Goal: Task Accomplishment & Management: Manage account settings

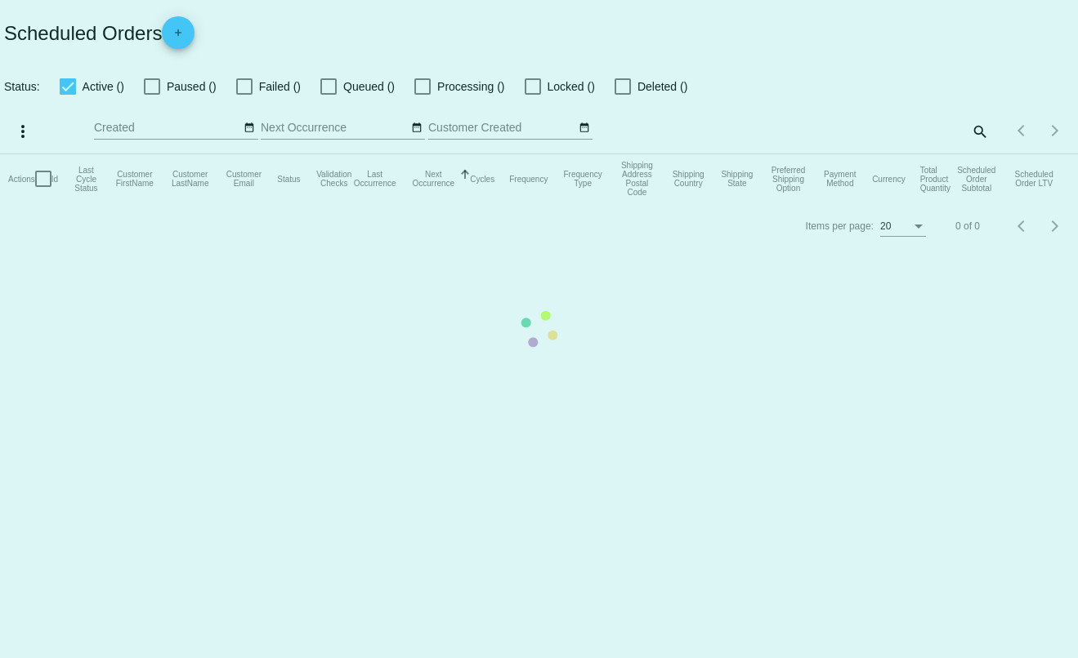
type input "t.leclaire@simplekneads.com"
checkbox input "true"
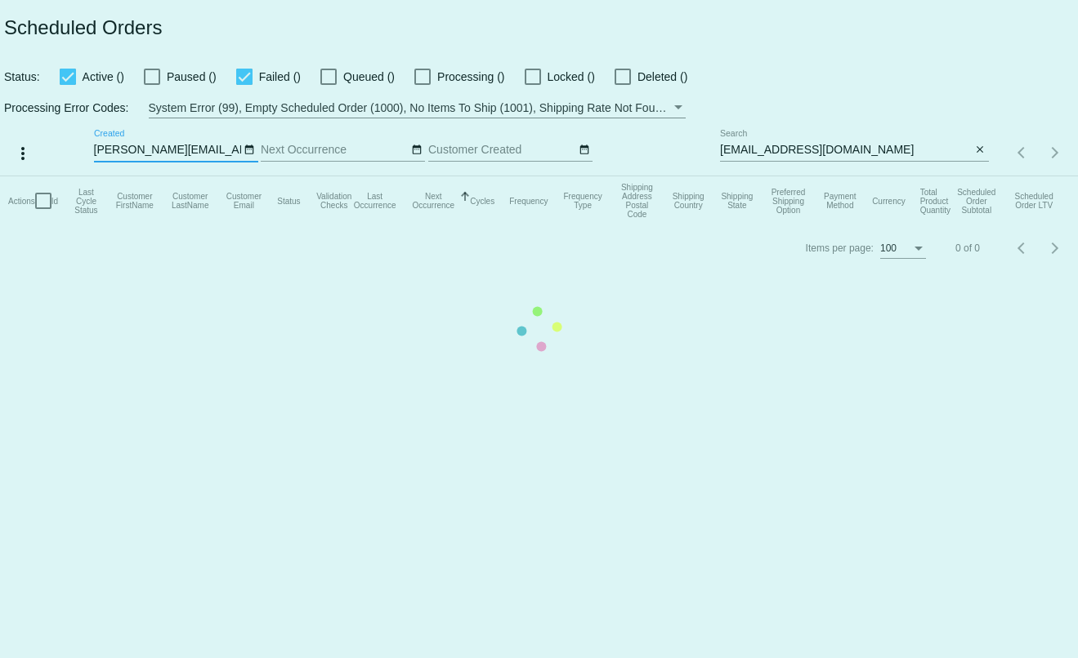
click at [980, 176] on mat-table "Actions Id Last Cycle Status Customer FirstName Customer LastName Customer Emai…" at bounding box center [539, 200] width 1078 height 49
click at [971, 176] on mat-table "Actions Id Last Cycle Status Customer FirstName Customer LastName Customer Emai…" at bounding box center [539, 200] width 1078 height 49
click at [979, 176] on mat-table "Actions Id Last Cycle Status Customer FirstName Customer LastName Customer Emai…" at bounding box center [539, 200] width 1078 height 49
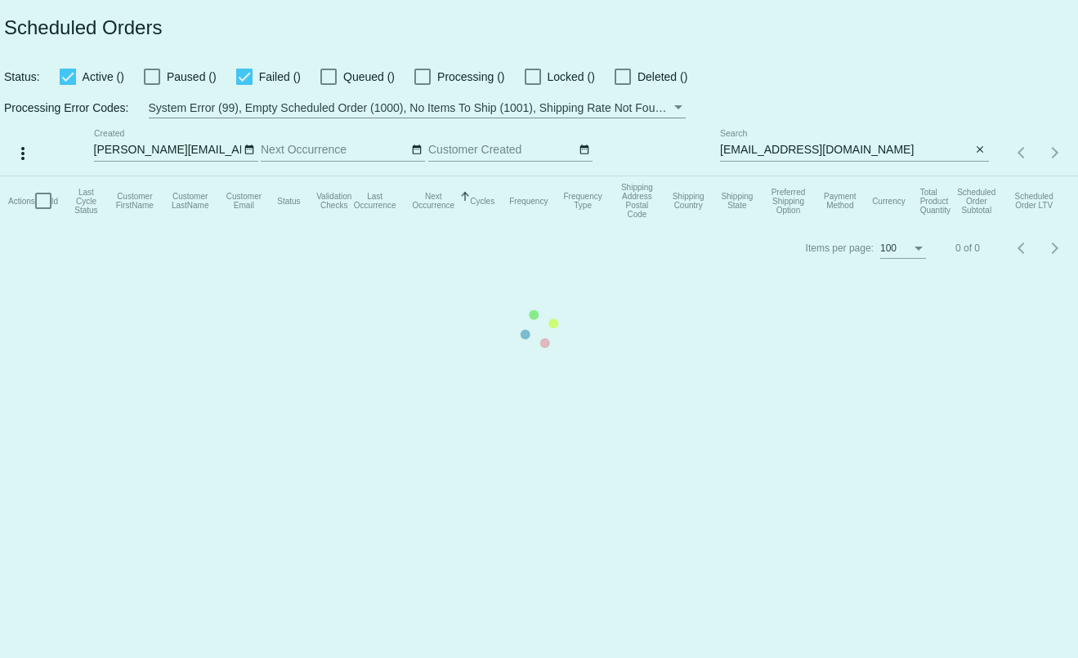
click at [979, 176] on mat-table "Actions Id Last Cycle Status Customer FirstName Customer LastName Customer Emai…" at bounding box center [539, 200] width 1078 height 49
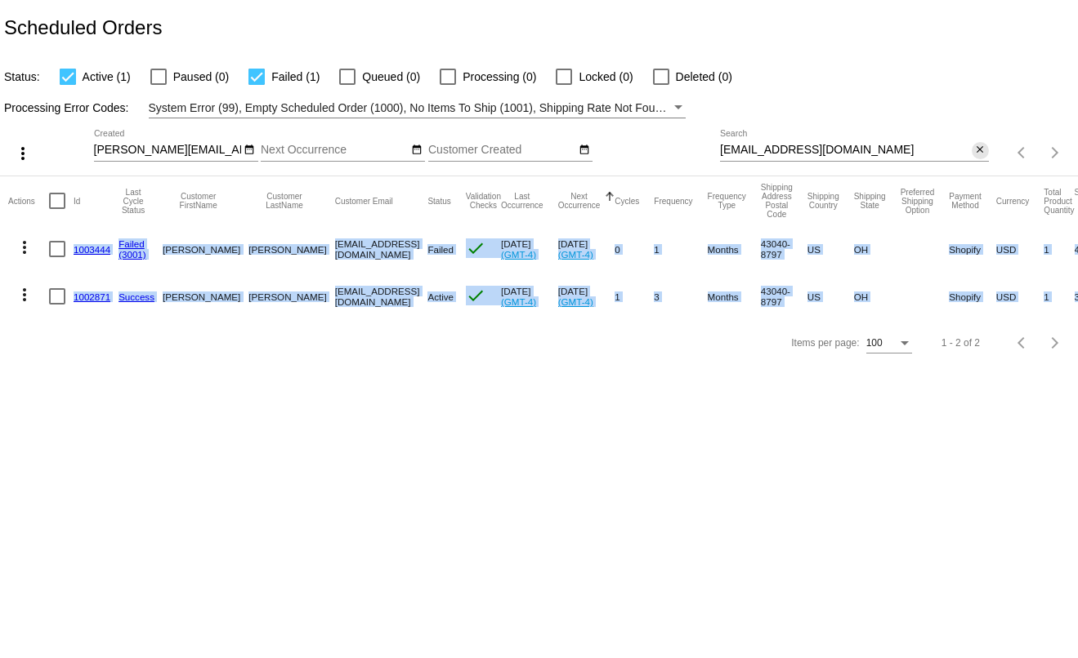
click at [979, 154] on mat-icon "close" at bounding box center [979, 150] width 11 height 13
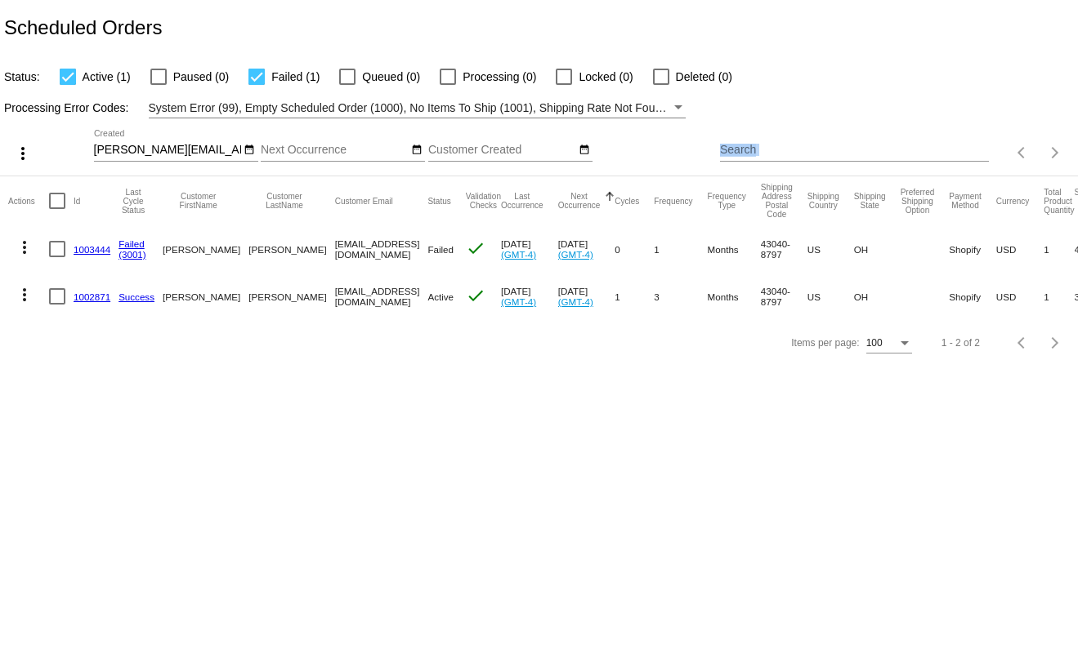
click at [972, 155] on input "Search" at bounding box center [854, 150] width 269 height 13
paste input "[EMAIL_ADDRESS][DOMAIN_NAME]"
type input "[EMAIL_ADDRESS][DOMAIN_NAME]"
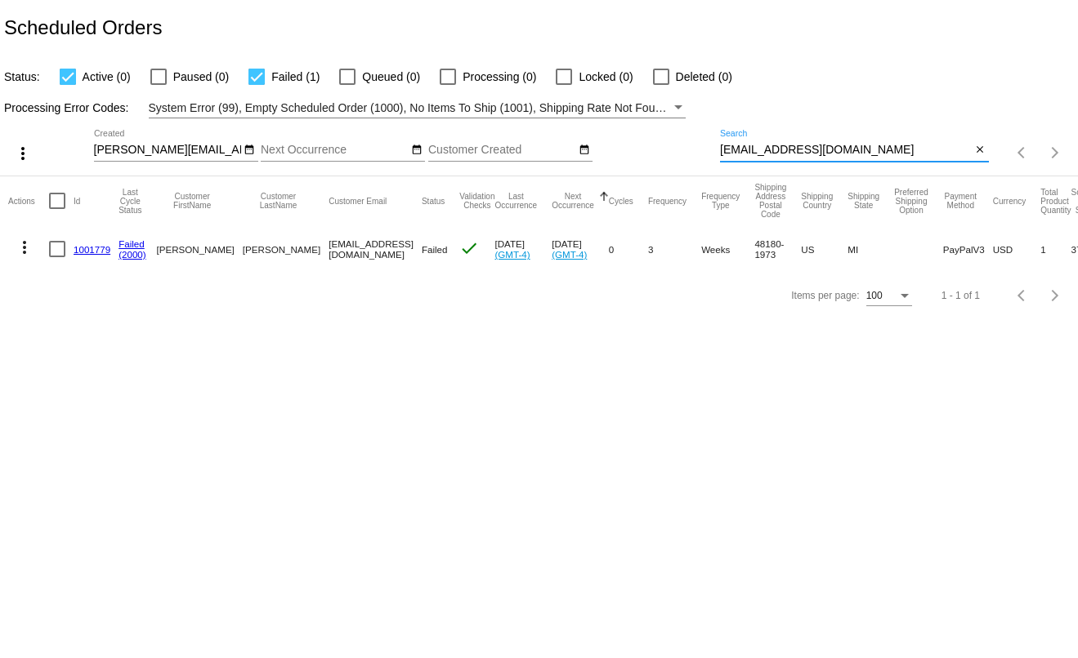
click at [26, 252] on mat-icon "more_vert" at bounding box center [25, 248] width 20 height 20
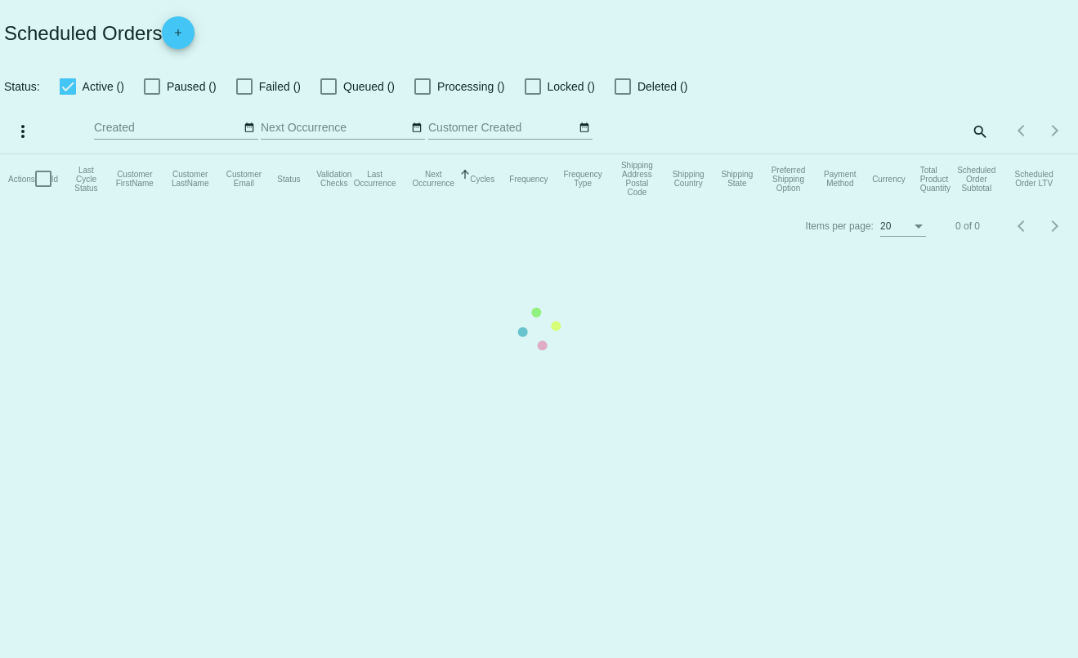
checkbox input "true"
type input "[PERSON_NAME][EMAIL_ADDRESS][DOMAIN_NAME]"
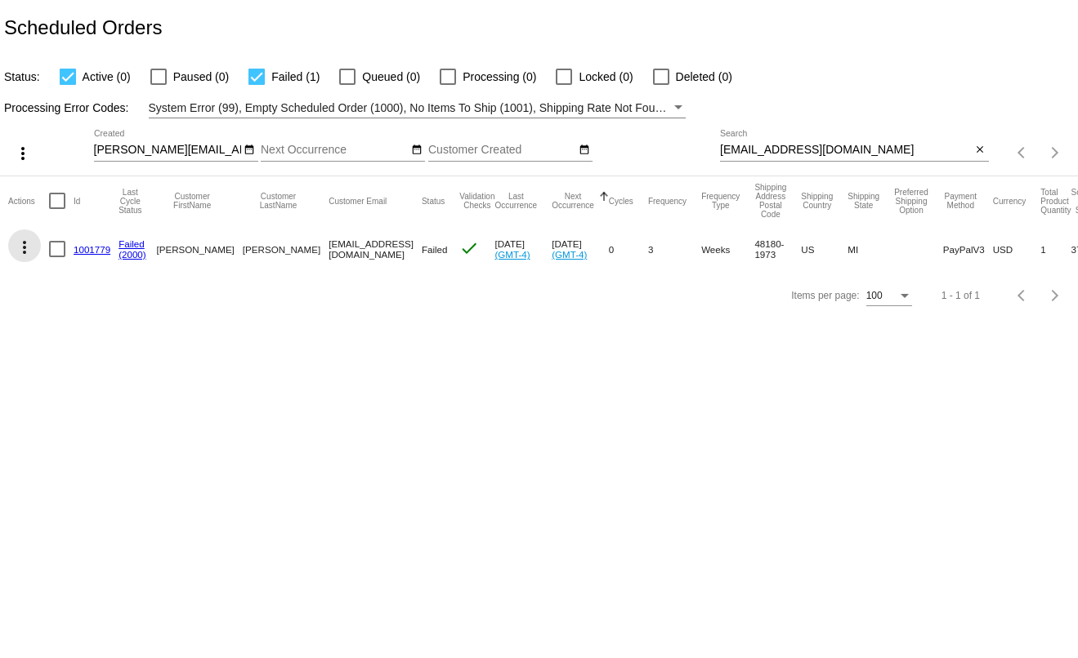
click at [25, 243] on mat-icon "more_vert" at bounding box center [25, 248] width 20 height 20
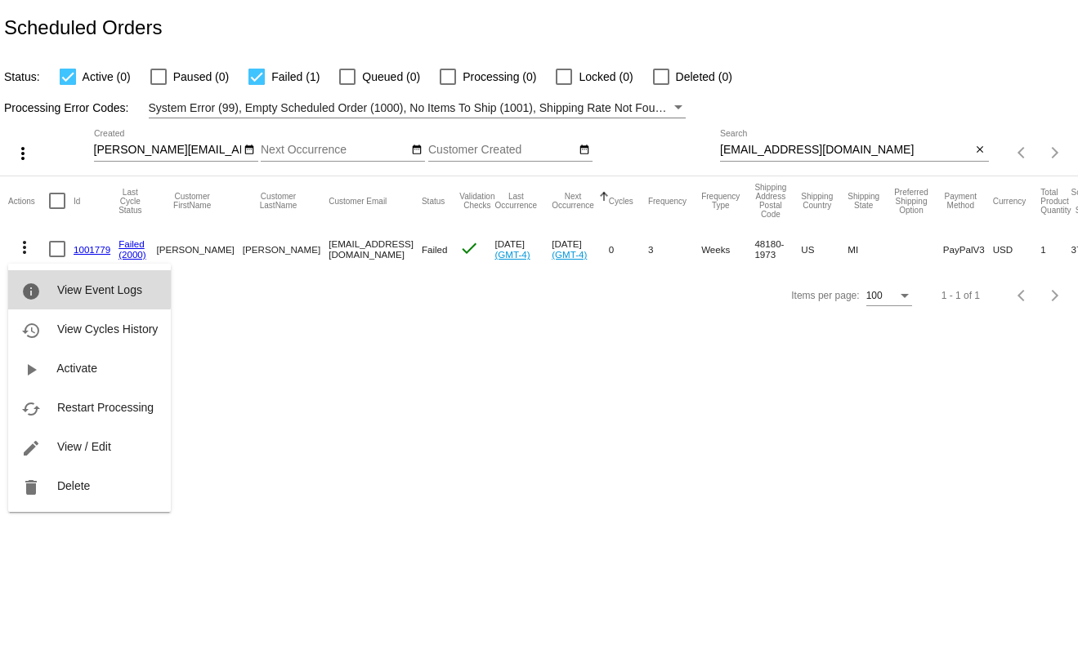
click at [47, 279] on button "info View Event Logs" at bounding box center [89, 289] width 163 height 39
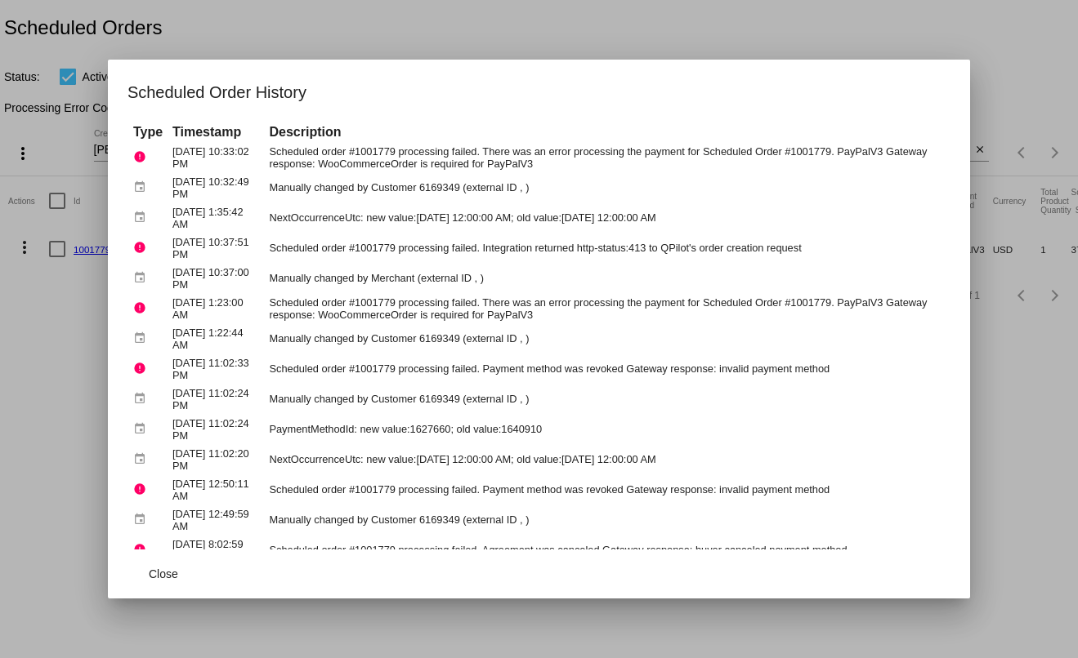
drag, startPoint x: 55, startPoint y: 349, endPoint x: 50, endPoint y: 335, distance: 14.7
click at [56, 349] on div at bounding box center [539, 329] width 1078 height 658
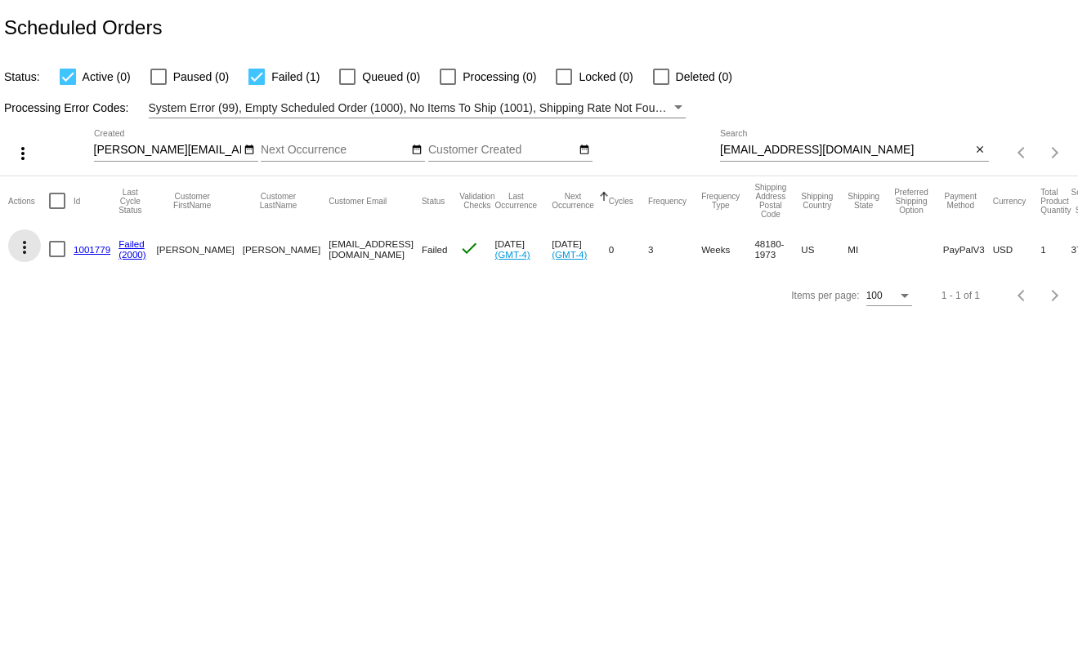
click at [25, 251] on mat-icon "more_vert" at bounding box center [25, 248] width 20 height 20
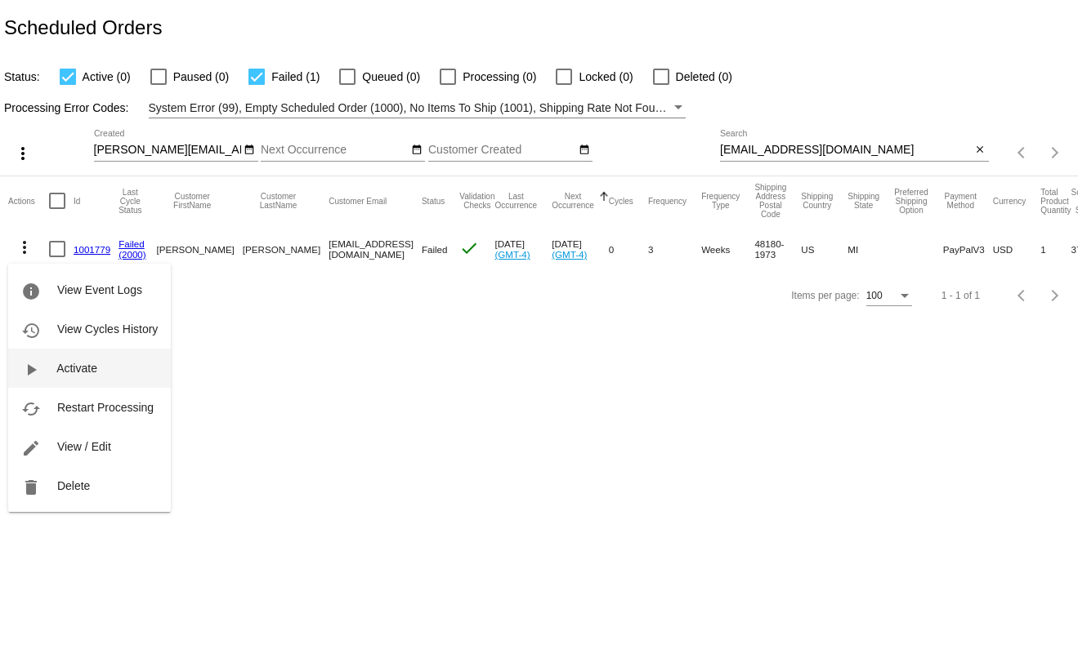
click at [38, 364] on mat-icon "play_arrow" at bounding box center [31, 370] width 20 height 20
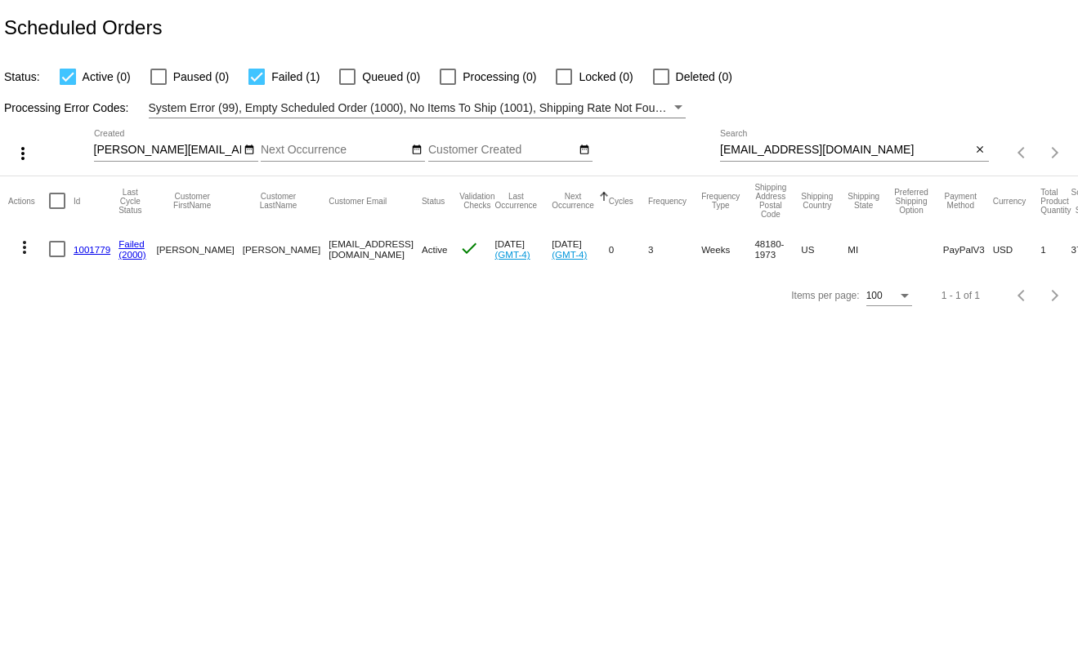
click at [261, 319] on div "Items per page: 100 1 - 1 of 1" at bounding box center [539, 296] width 1078 height 46
click at [21, 252] on mat-icon "more_vert" at bounding box center [25, 248] width 20 height 20
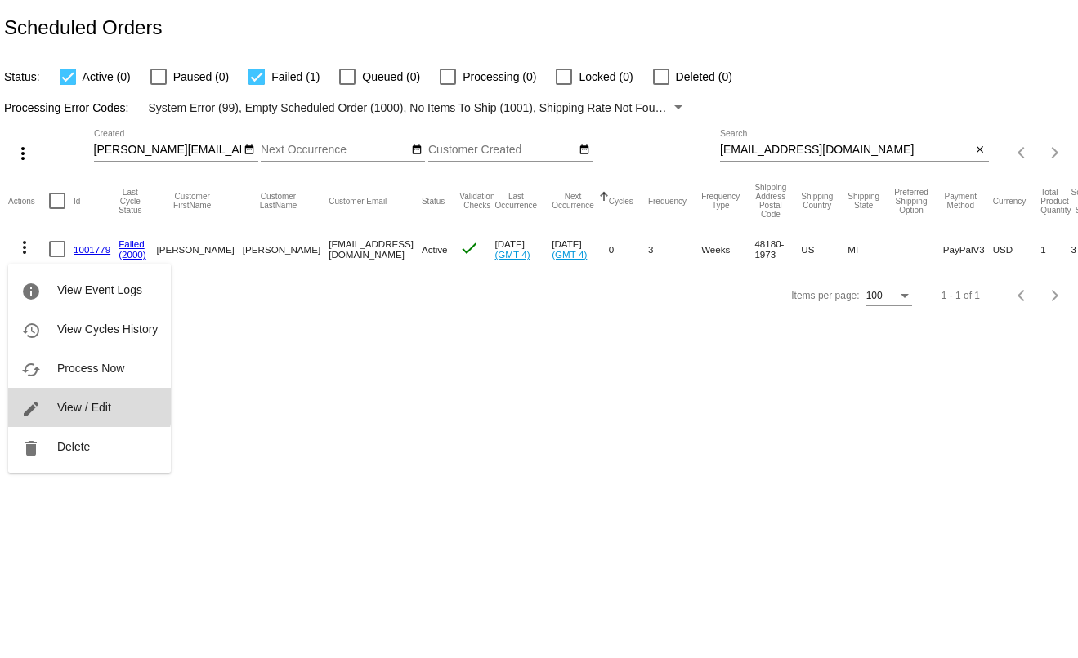
click at [74, 402] on span "View / Edit" at bounding box center [84, 407] width 54 height 13
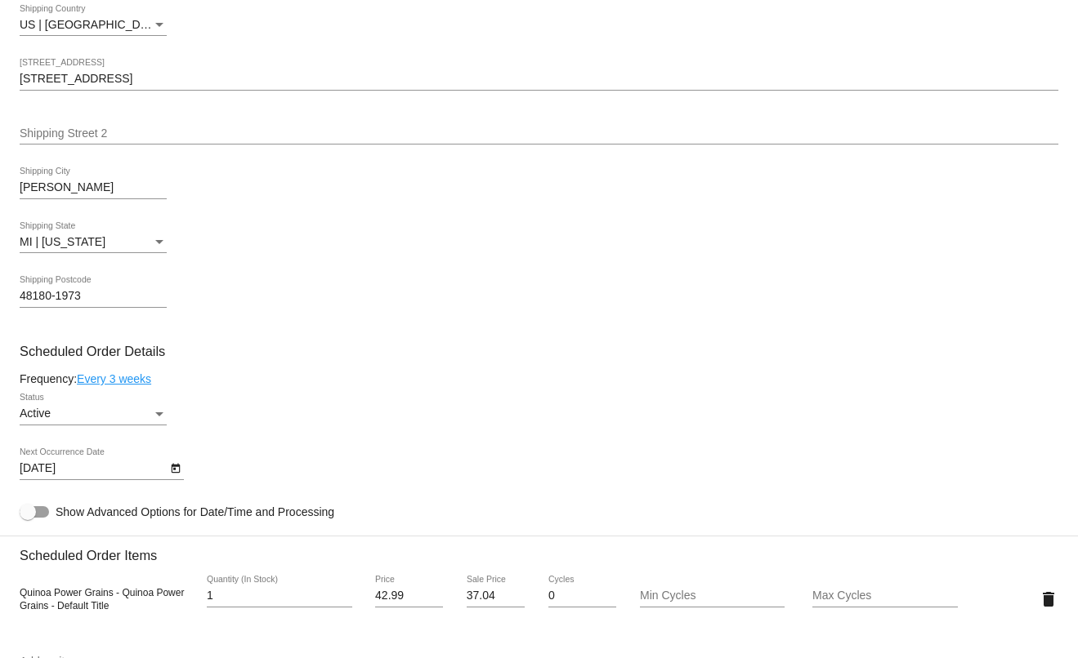
scroll to position [899, 0]
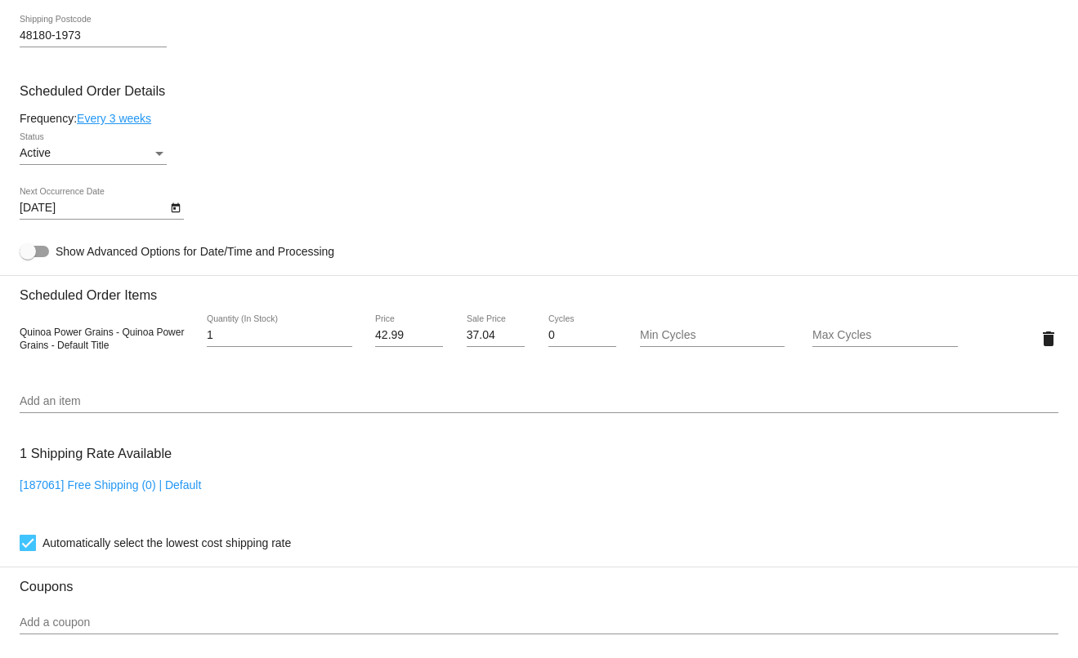
click at [89, 228] on body "arrow_back Scheduled Order #1001779 Active more_vert Last Processing Cycle ID: …" at bounding box center [539, 329] width 1078 height 658
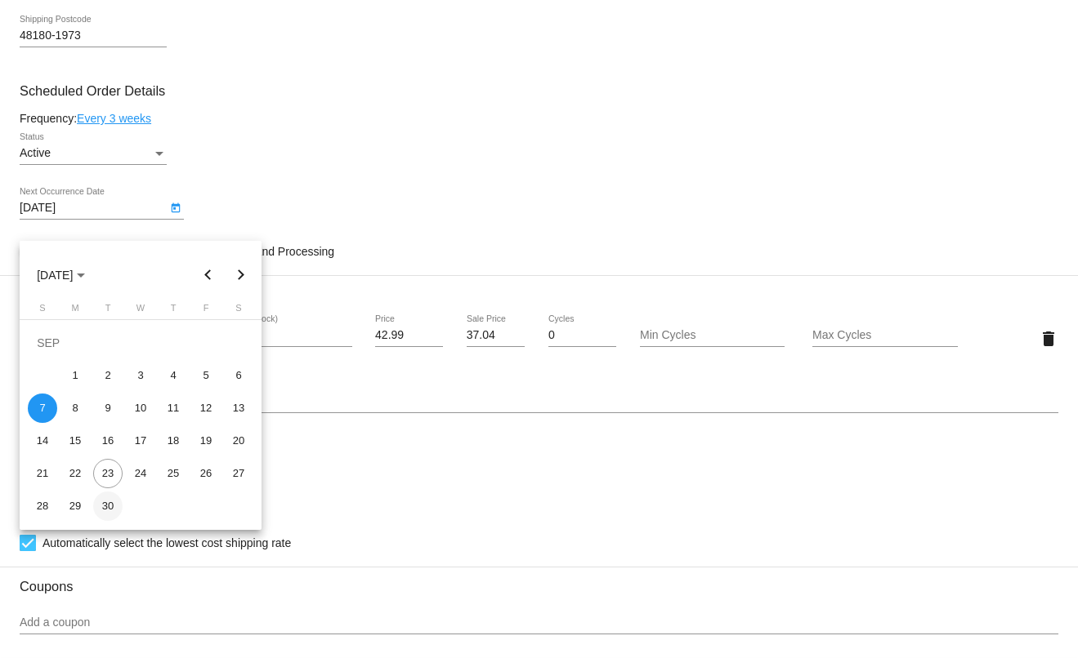
click at [111, 506] on div "30" at bounding box center [107, 506] width 29 height 29
type input "[DATE]"
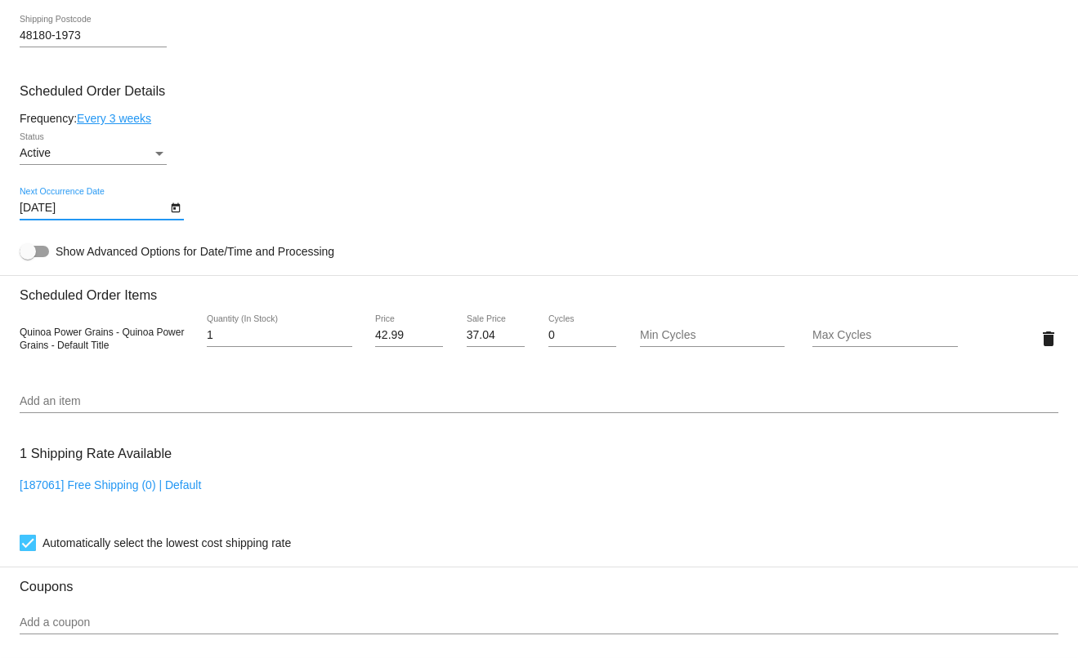
scroll to position [1385, 0]
